Goal: Task Accomplishment & Management: Use online tool/utility

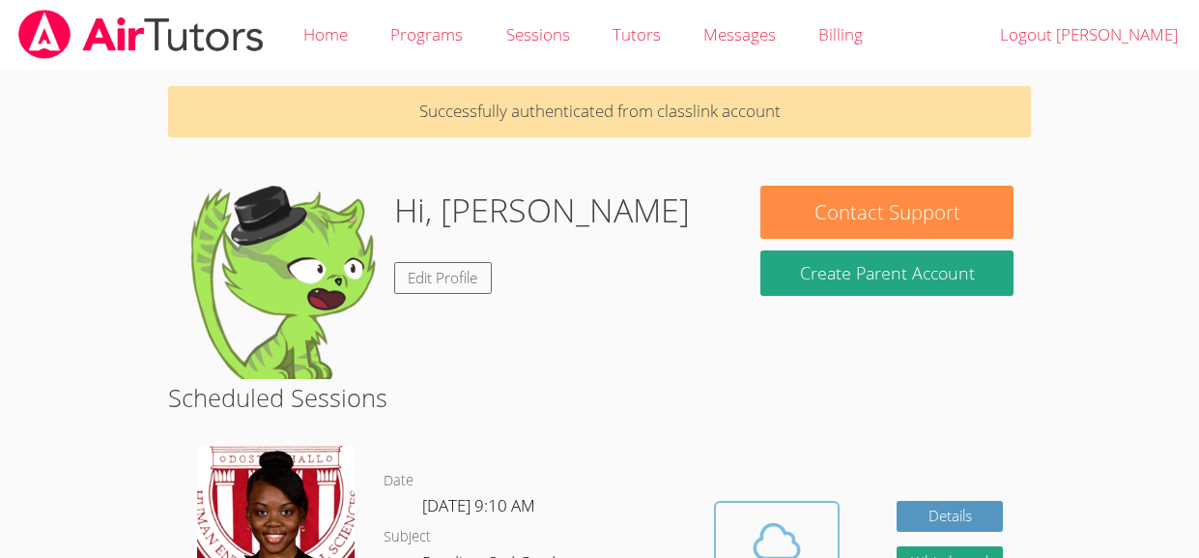
click at [823, 534] on span at bounding box center [777, 541] width 99 height 54
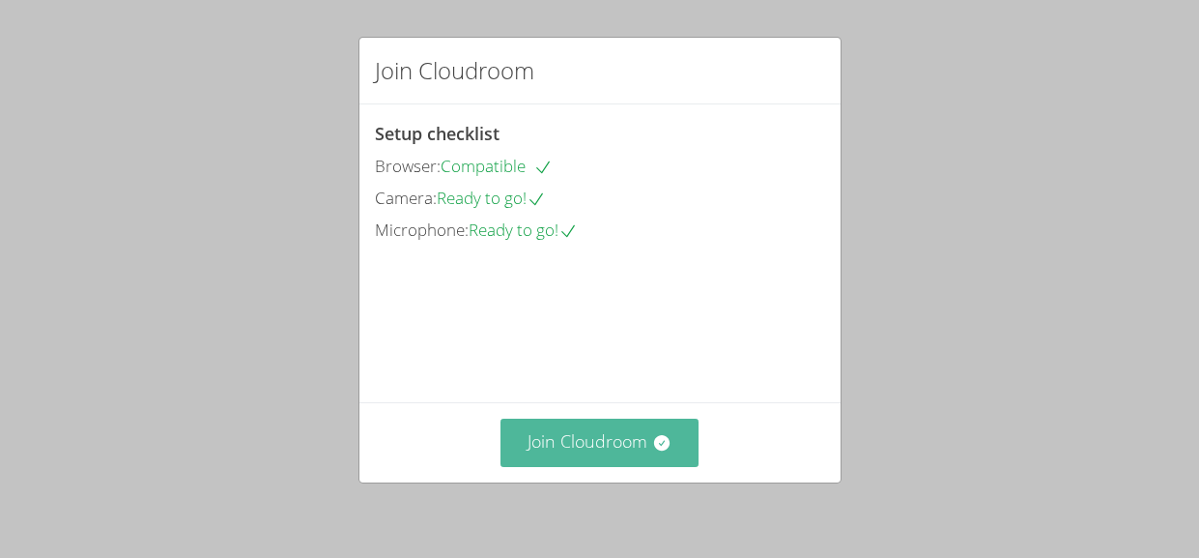
click at [646, 453] on button "Join Cloudroom" at bounding box center [600, 442] width 198 height 47
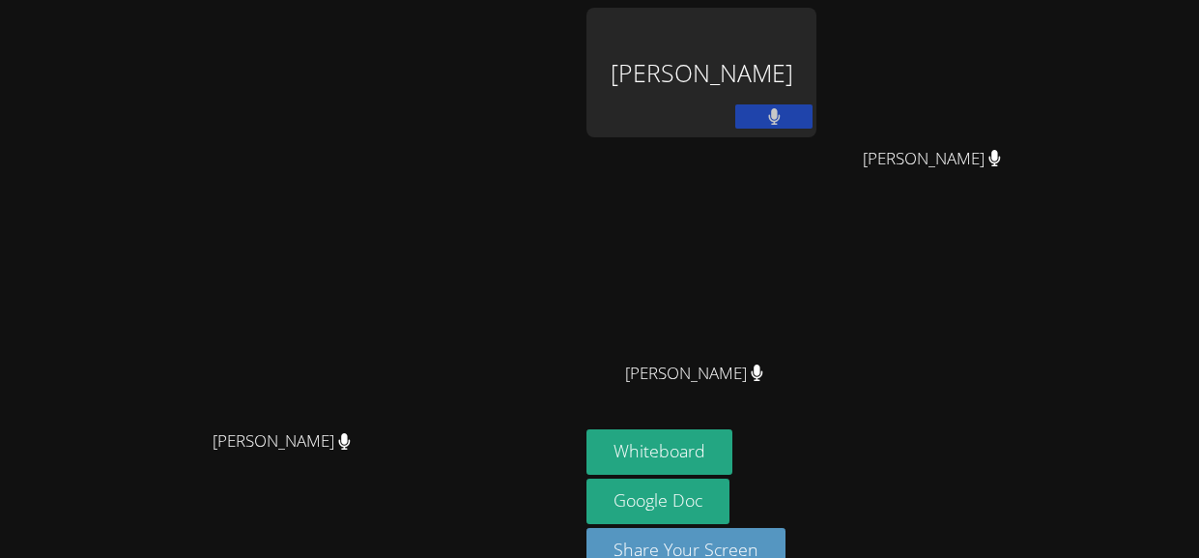
click at [761, 117] on button at bounding box center [774, 116] width 77 height 24
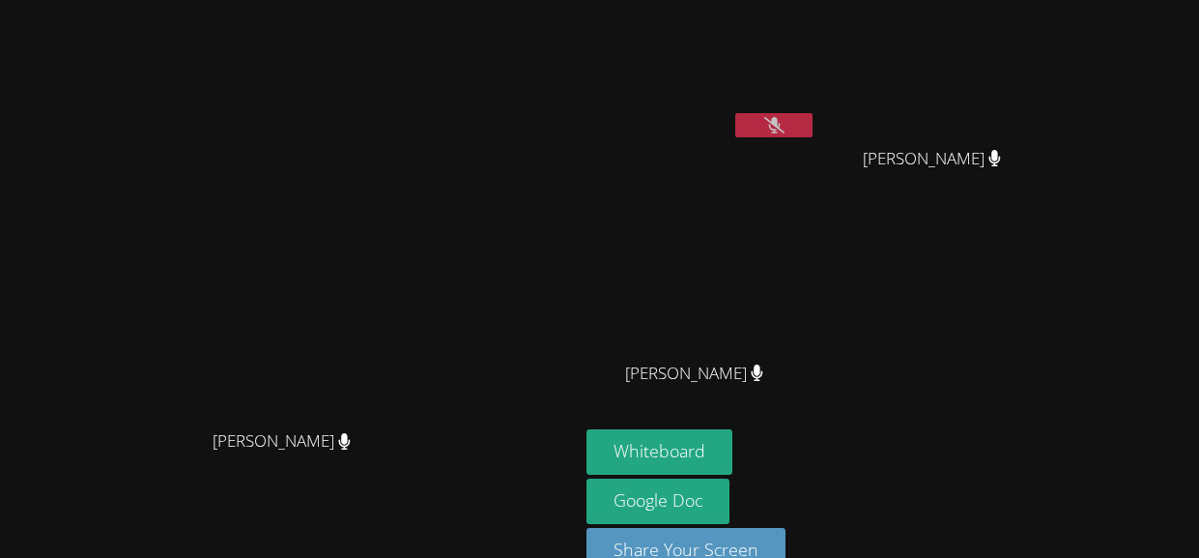
click at [785, 126] on icon at bounding box center [775, 125] width 20 height 16
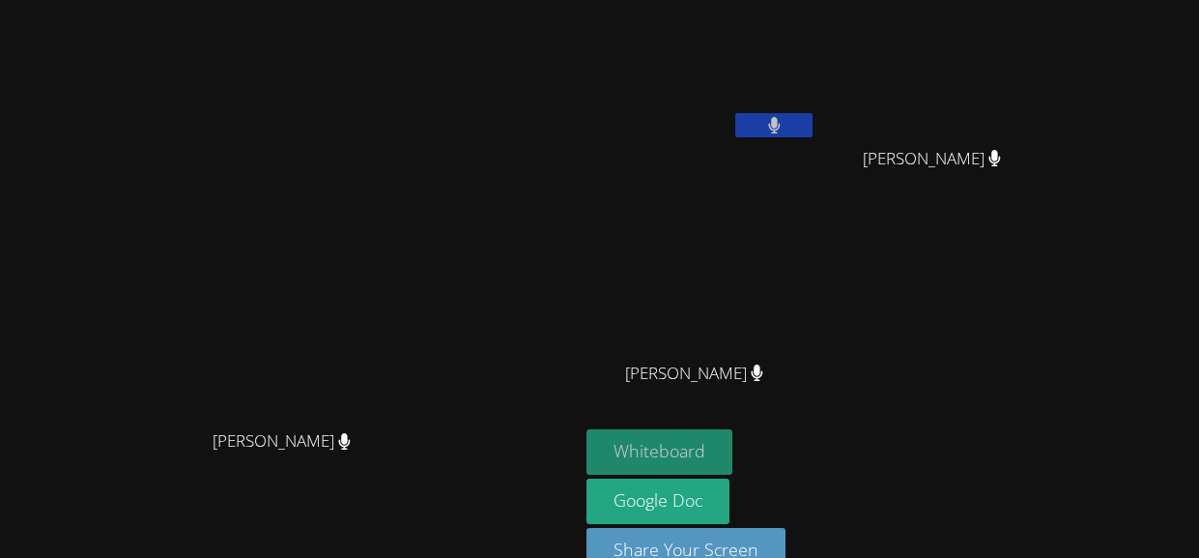
click at [733, 448] on button "Whiteboard" at bounding box center [660, 451] width 146 height 45
click at [813, 130] on button at bounding box center [774, 125] width 77 height 24
click at [733, 448] on button "Whiteboard" at bounding box center [660, 451] width 146 height 45
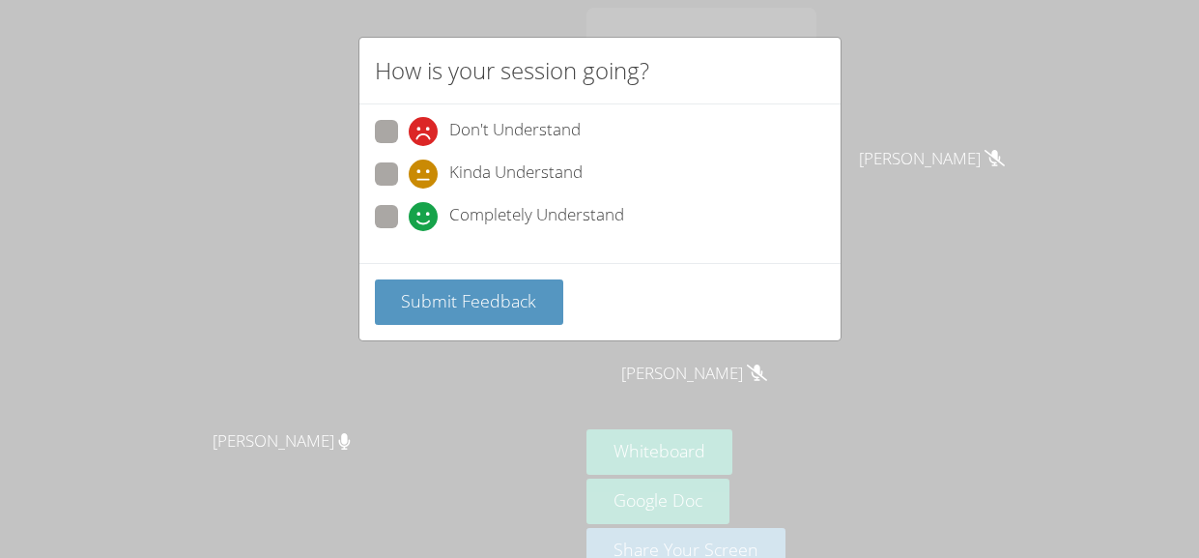
click at [492, 216] on span "Completely Understand" at bounding box center [536, 216] width 175 height 29
click at [425, 216] on input "Completely Understand" at bounding box center [417, 213] width 16 height 16
radio input "true"
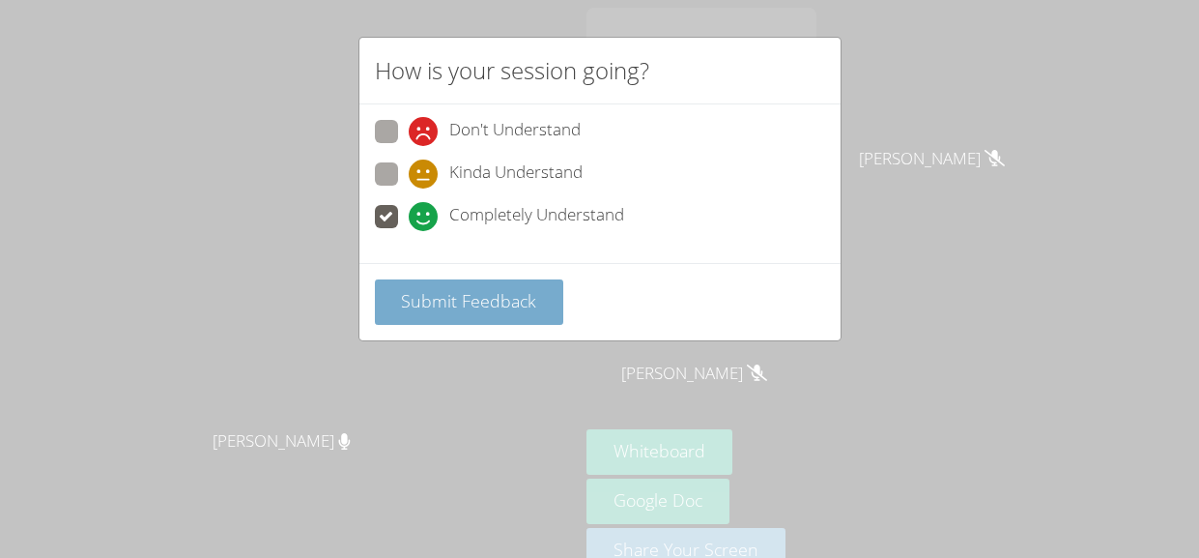
click at [515, 294] on span "Submit Feedback" at bounding box center [468, 300] width 135 height 23
